Goal: Task Accomplishment & Management: Complete application form

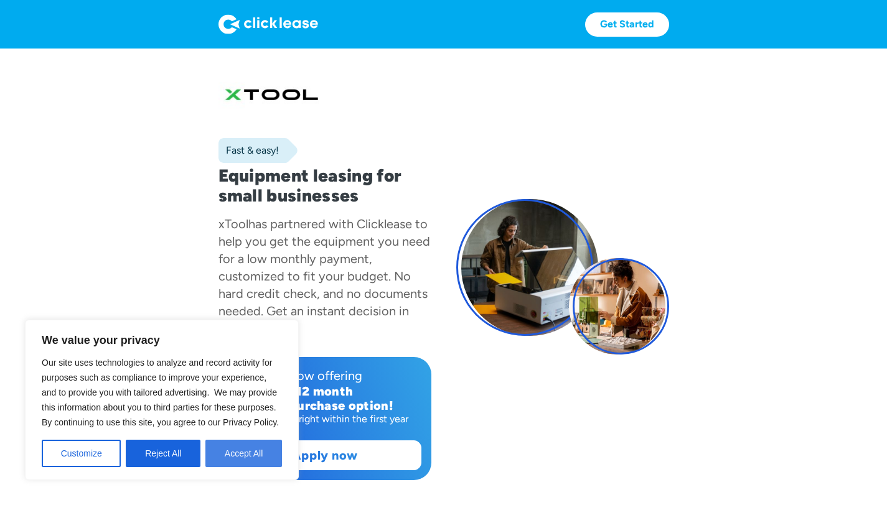
click at [241, 456] on button "Accept All" at bounding box center [243, 453] width 77 height 27
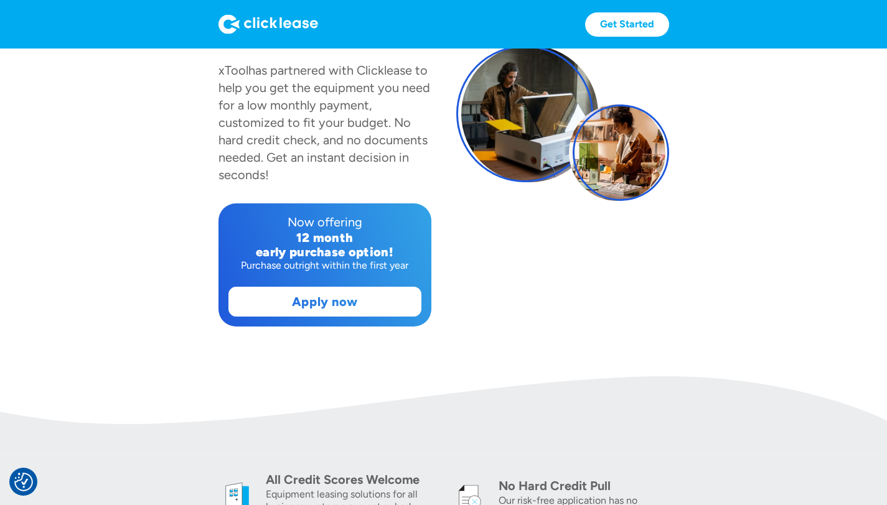
scroll to position [155, 0]
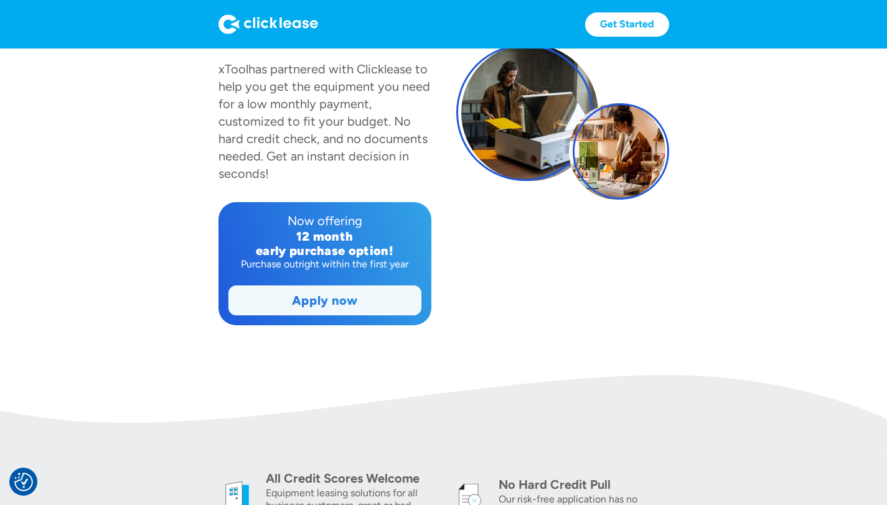
click at [229, 315] on link "Apply now" at bounding box center [325, 300] width 192 height 29
